Goal: Task Accomplishment & Management: Use online tool/utility

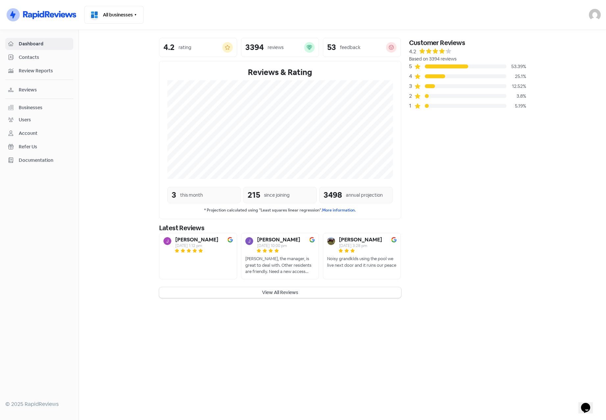
click at [592, 16] on img at bounding box center [595, 15] width 12 height 12
click at [548, 60] on link "Sign out" at bounding box center [559, 60] width 83 height 11
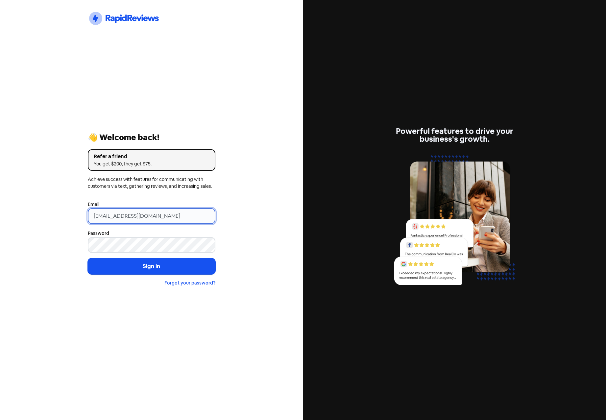
drag, startPoint x: -17, startPoint y: 232, endPoint x: -61, endPoint y: 235, distance: 44.2
click at [0, 235] on html "Icon For Thunder-circle 👋 Welcome back! Refer a friend You get $200, they get $…" at bounding box center [303, 210] width 606 height 420
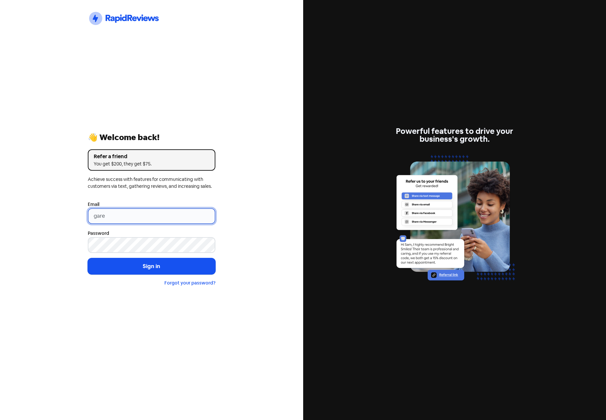
type input "[PERSON_NAME][EMAIL_ADDRESS][DOMAIN_NAME]"
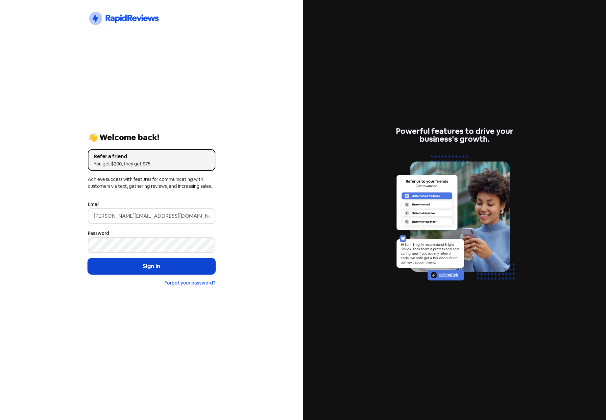
click at [149, 265] on button "Sign in" at bounding box center [152, 266] width 128 height 16
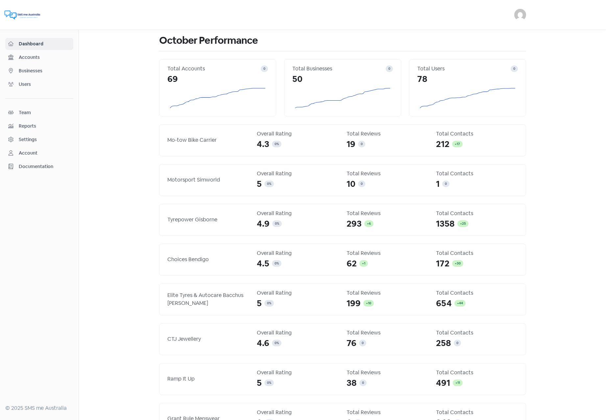
click at [32, 72] on span "Businesses" at bounding box center [45, 70] width 52 height 7
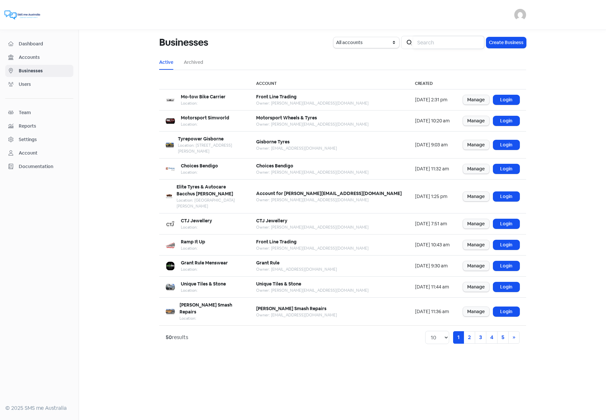
click at [455, 41] on input "search" at bounding box center [449, 42] width 71 height 13
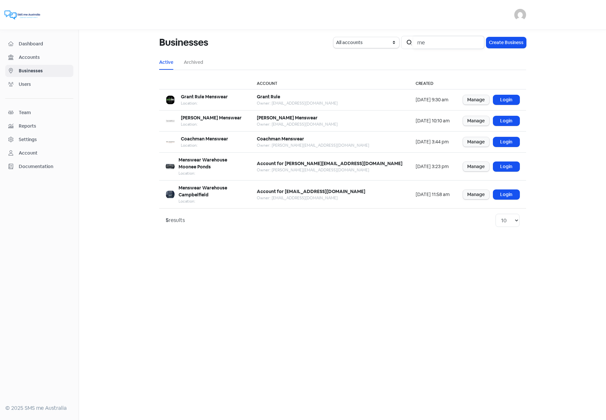
type input "m"
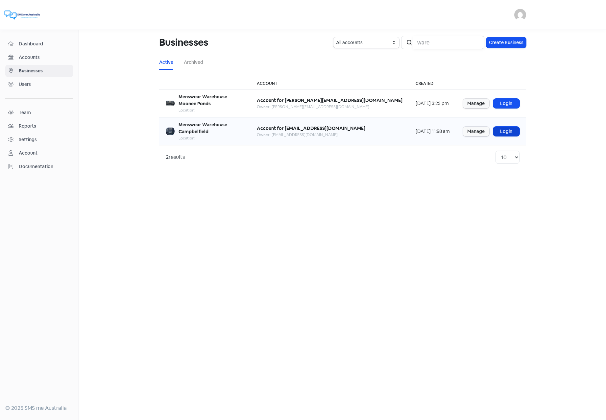
type input "ware"
click at [507, 127] on link "Login" at bounding box center [507, 132] width 26 height 10
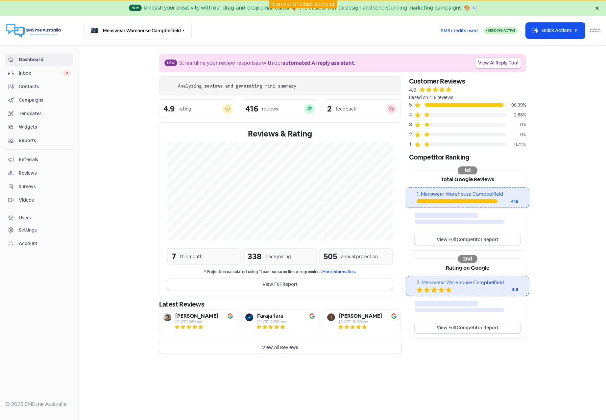
click at [19, 69] on link "Inbox 0" at bounding box center [39, 73] width 68 height 12
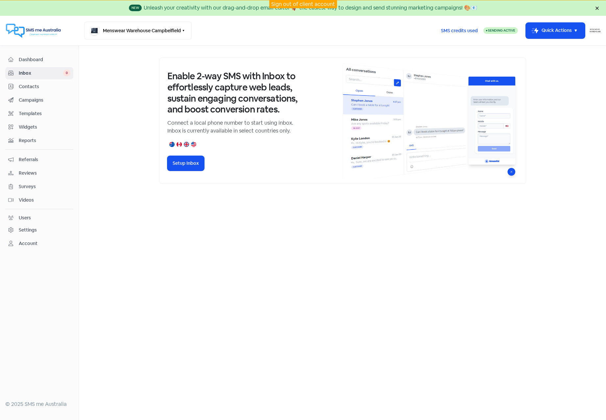
click at [29, 125] on span "Widgets" at bounding box center [45, 127] width 52 height 7
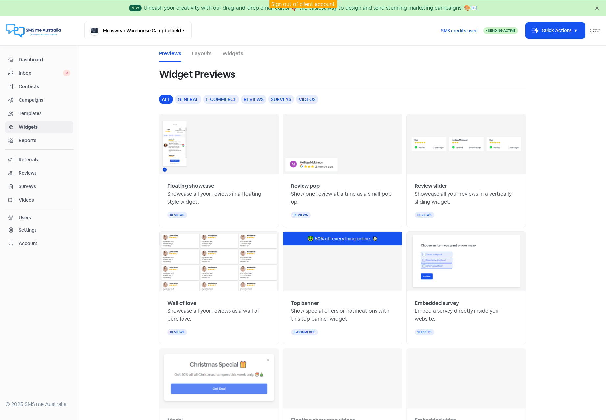
click at [203, 55] on link "Layouts" at bounding box center [202, 54] width 20 height 8
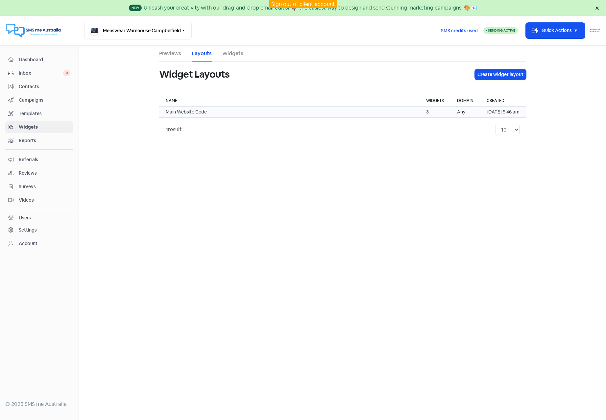
click at [217, 113] on td "Main Website Code" at bounding box center [289, 112] width 261 height 11
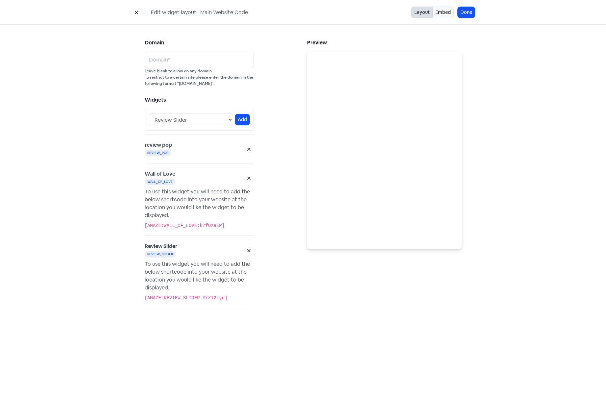
click at [135, 12] on icon at bounding box center [137, 13] width 4 height 4
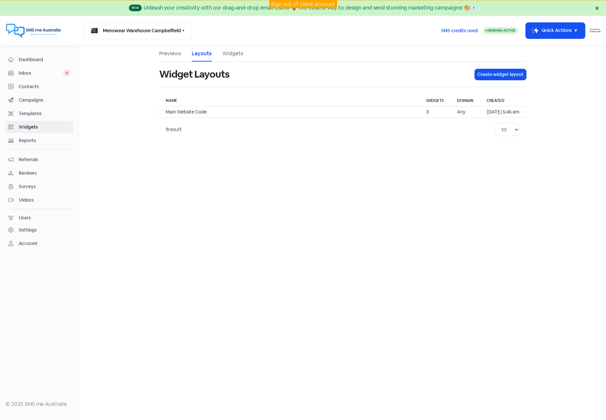
click at [26, 73] on span "Inbox" at bounding box center [41, 73] width 44 height 7
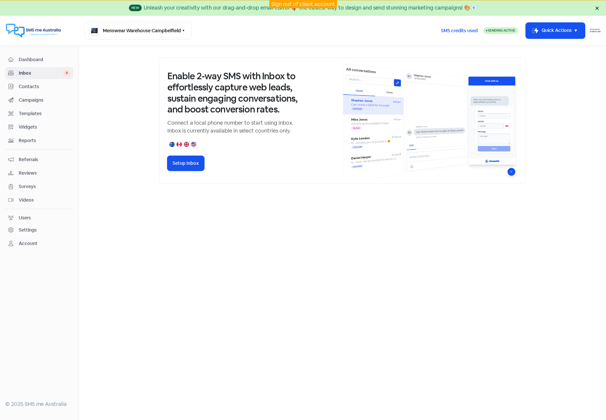
click at [169, 76] on h3 "Enable 2-way SMS with Inbox to effortlessly capture web leads, sustain engaging…" at bounding box center [233, 93] width 132 height 44
